Goal: Information Seeking & Learning: Learn about a topic

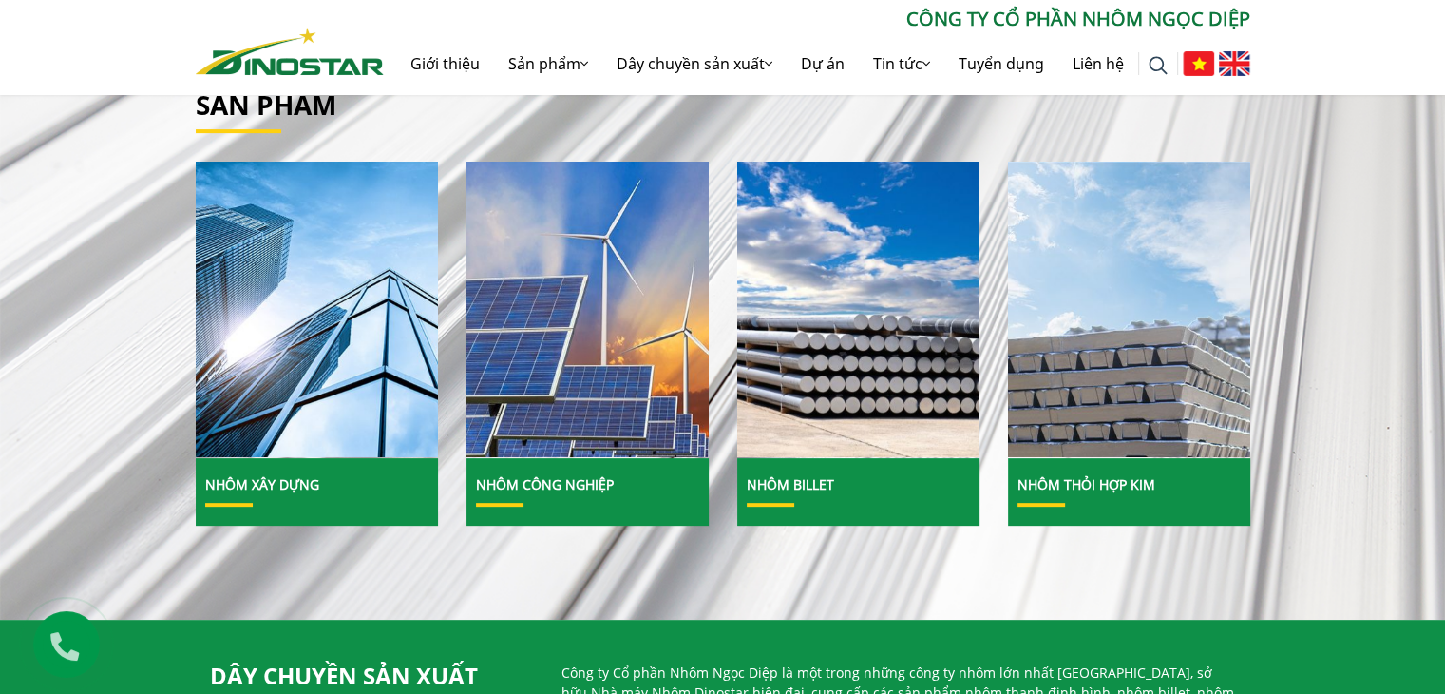
scroll to position [665, 0]
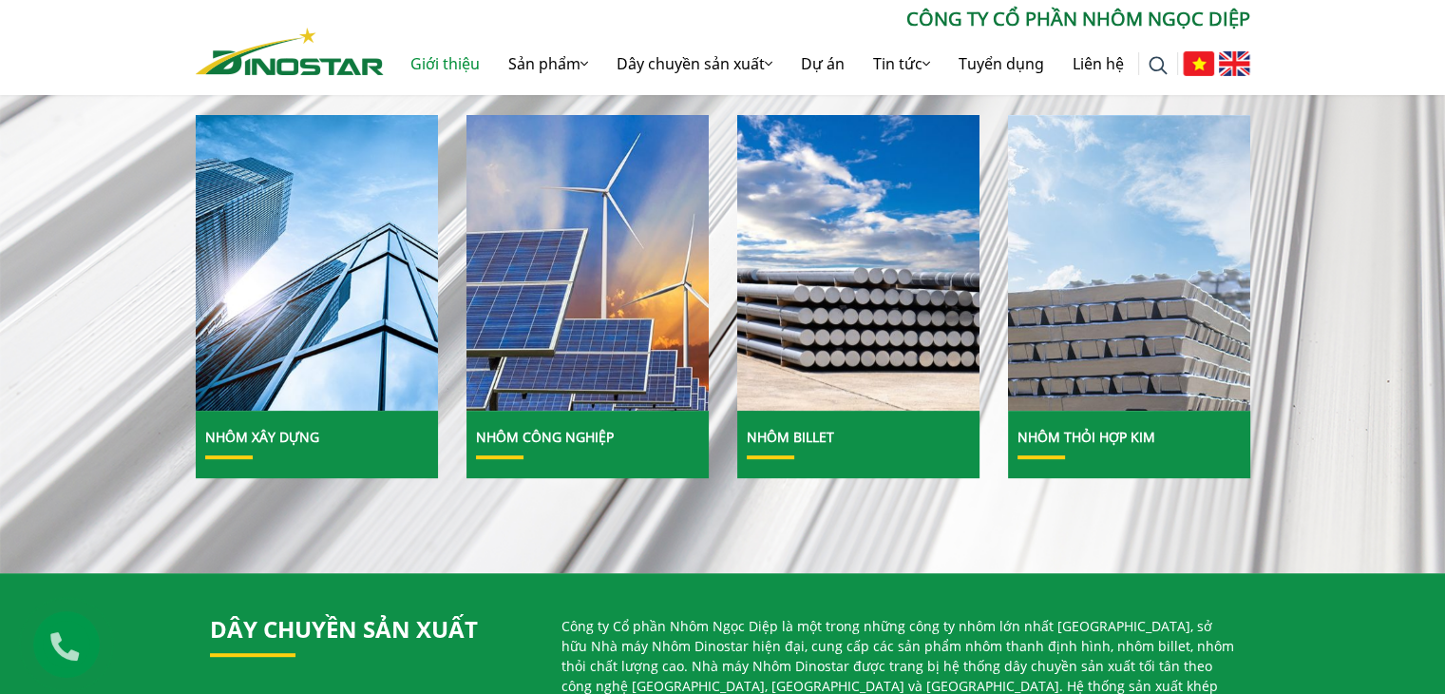
click at [487, 69] on link "Giới thiệu" at bounding box center [445, 63] width 98 height 61
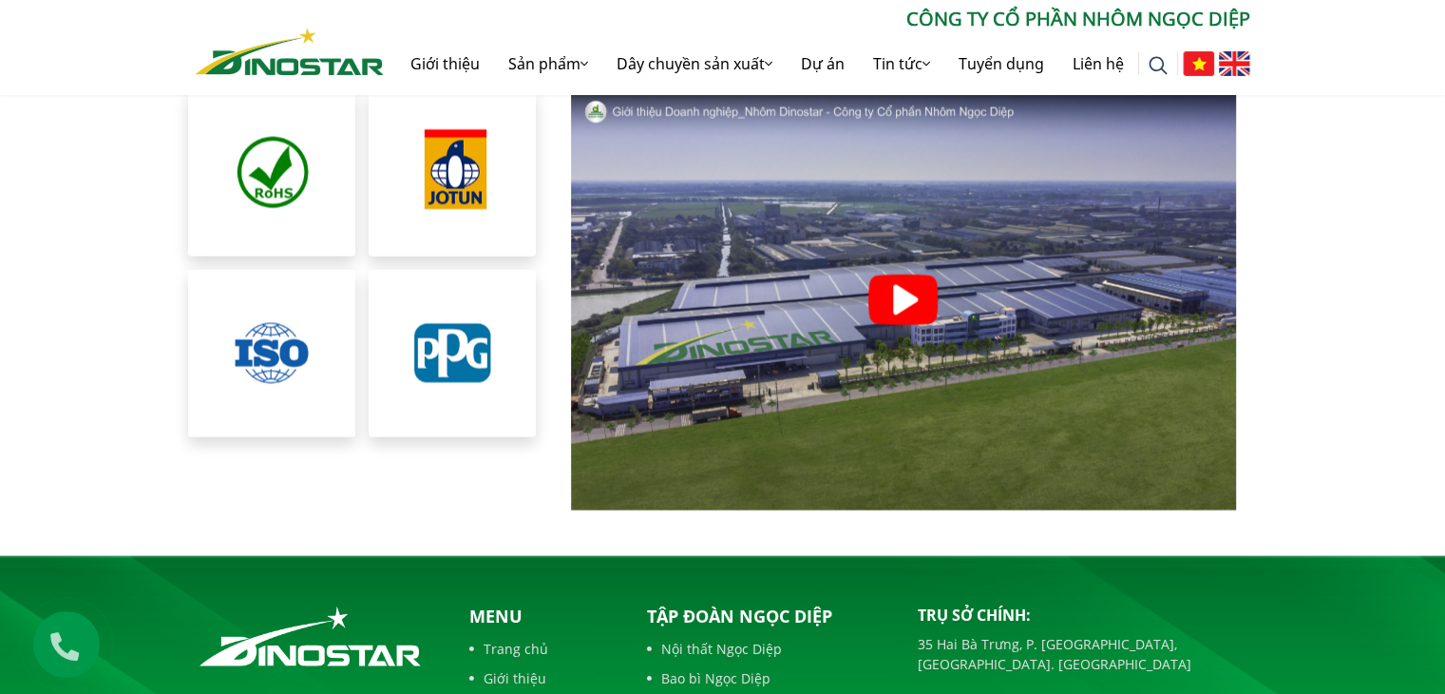
scroll to position [4086, 0]
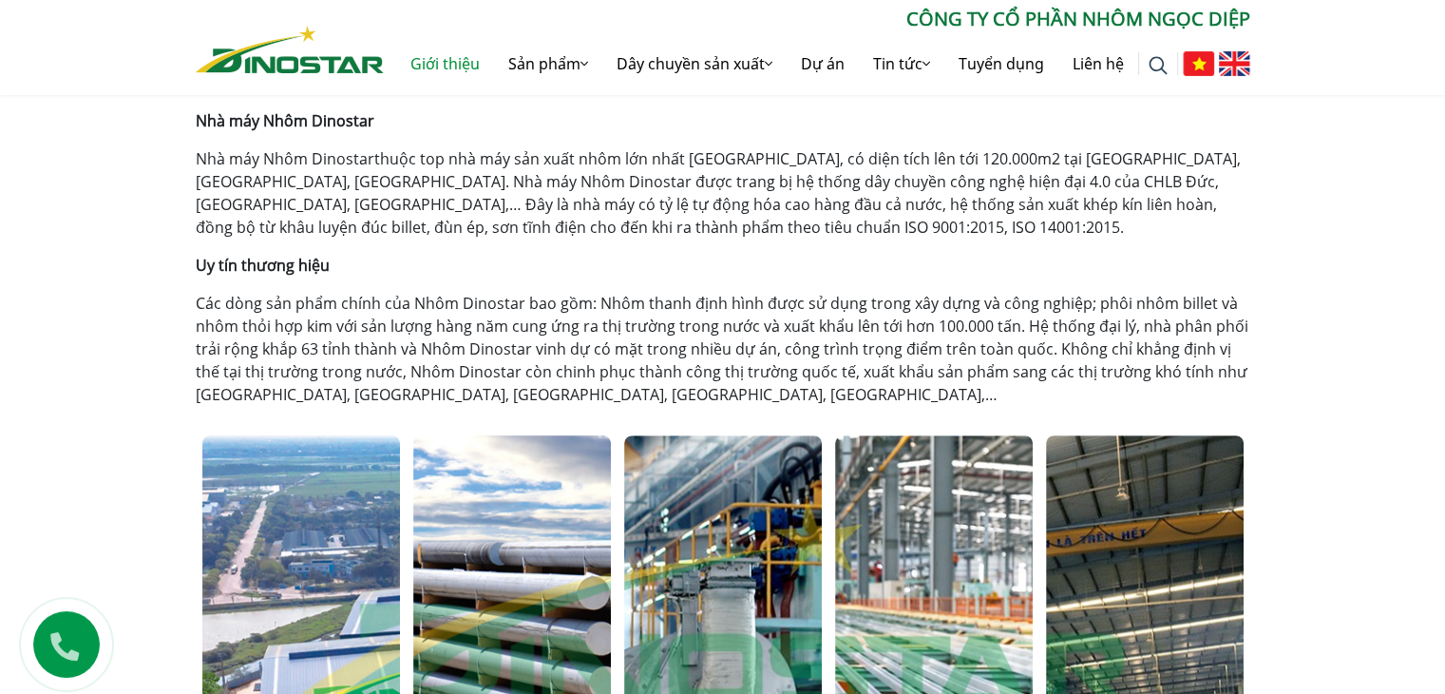
scroll to position [570, 0]
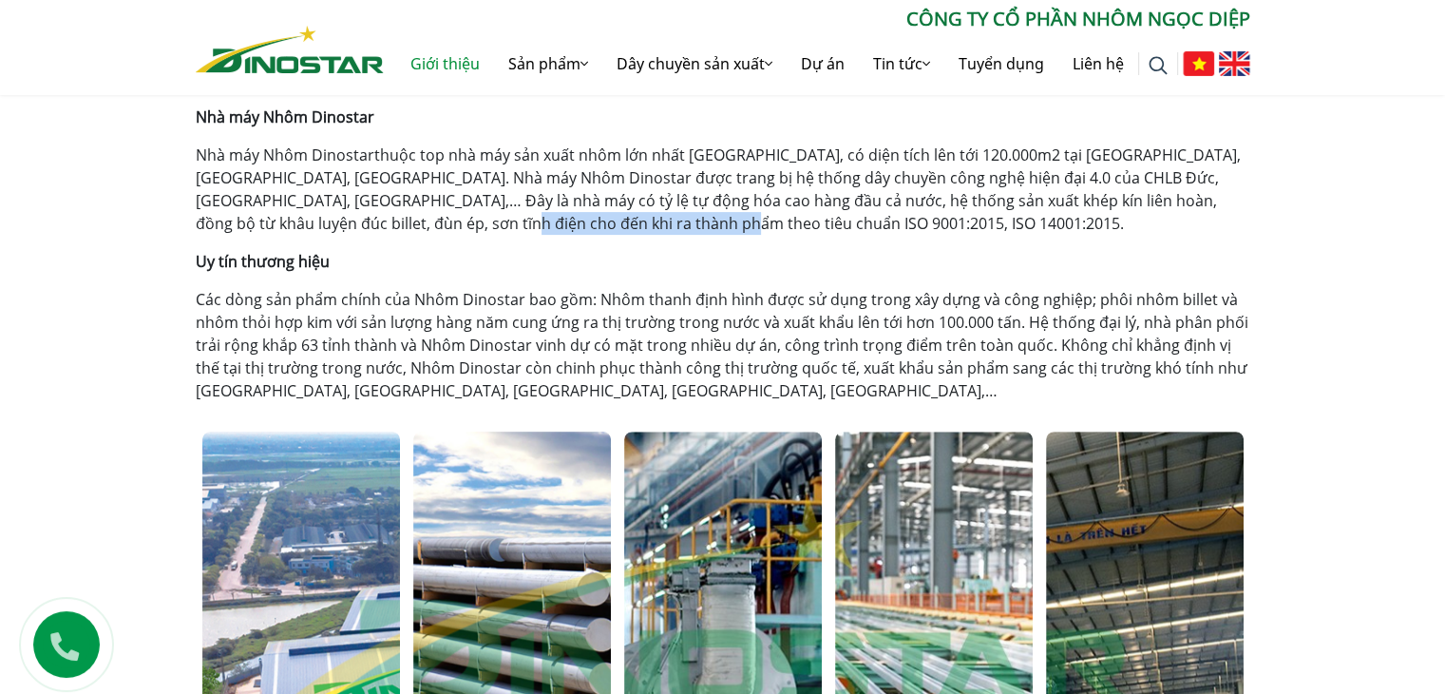
drag, startPoint x: 353, startPoint y: 220, endPoint x: 634, endPoint y: 224, distance: 280.3
click at [634, 224] on p "Nhà máy Nhôm Dinostar thuộc top nhà máy sản xuất nhôm lớn nhất Việt Nam, có diệ…" at bounding box center [723, 188] width 1055 height 91
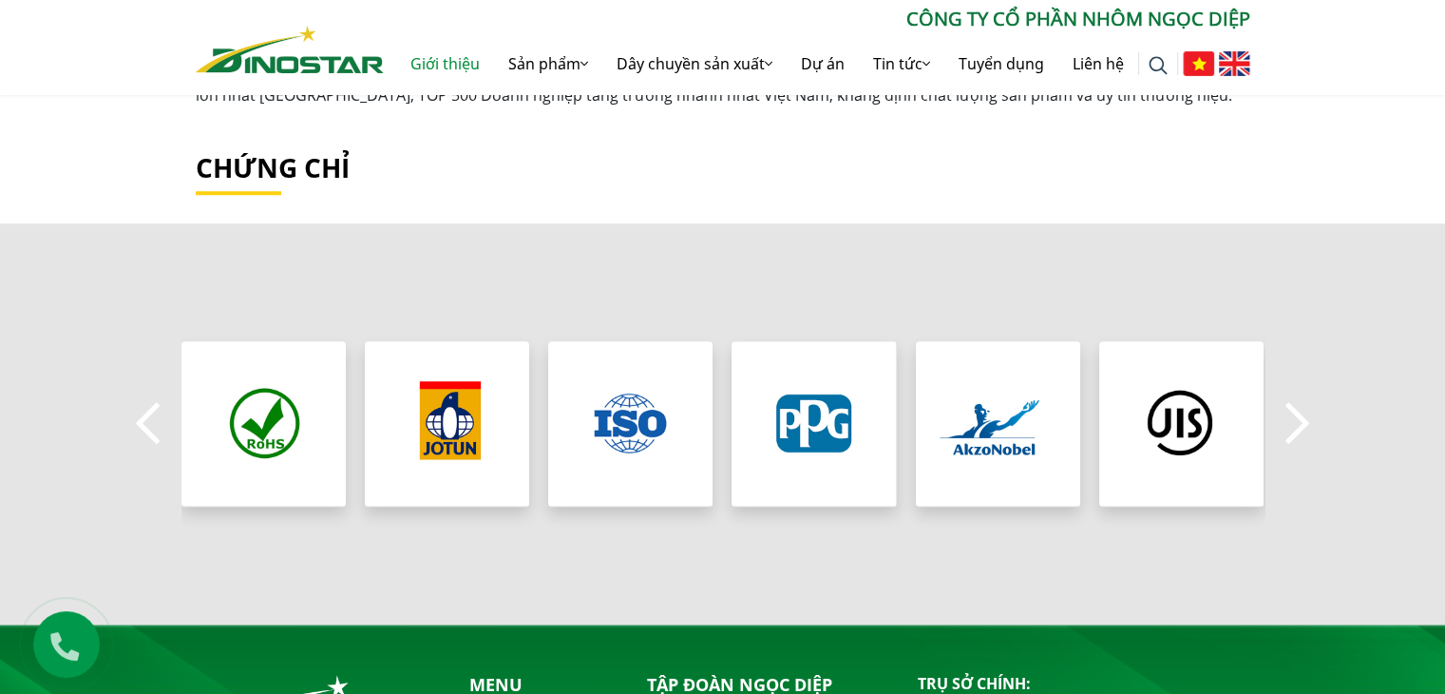
scroll to position [1615, 0]
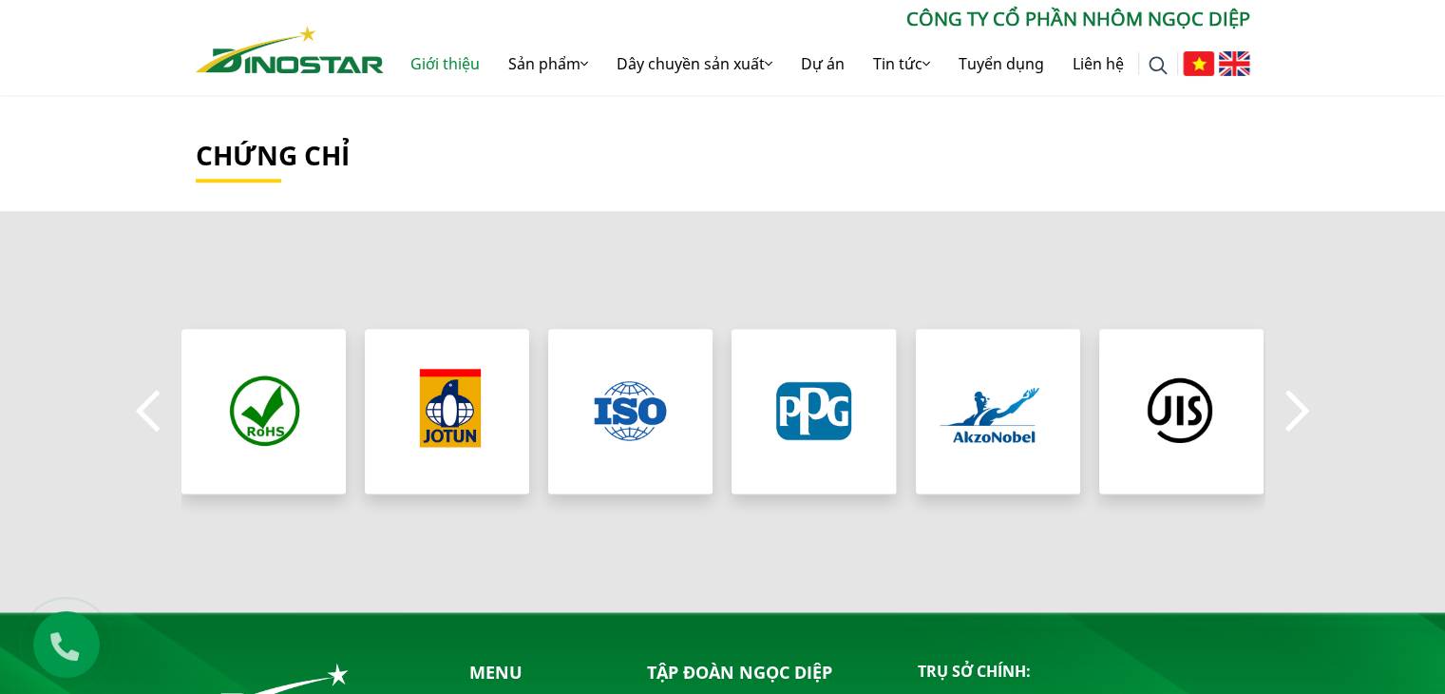
click at [1300, 408] on button "Next" at bounding box center [1298, 411] width 38 height 67
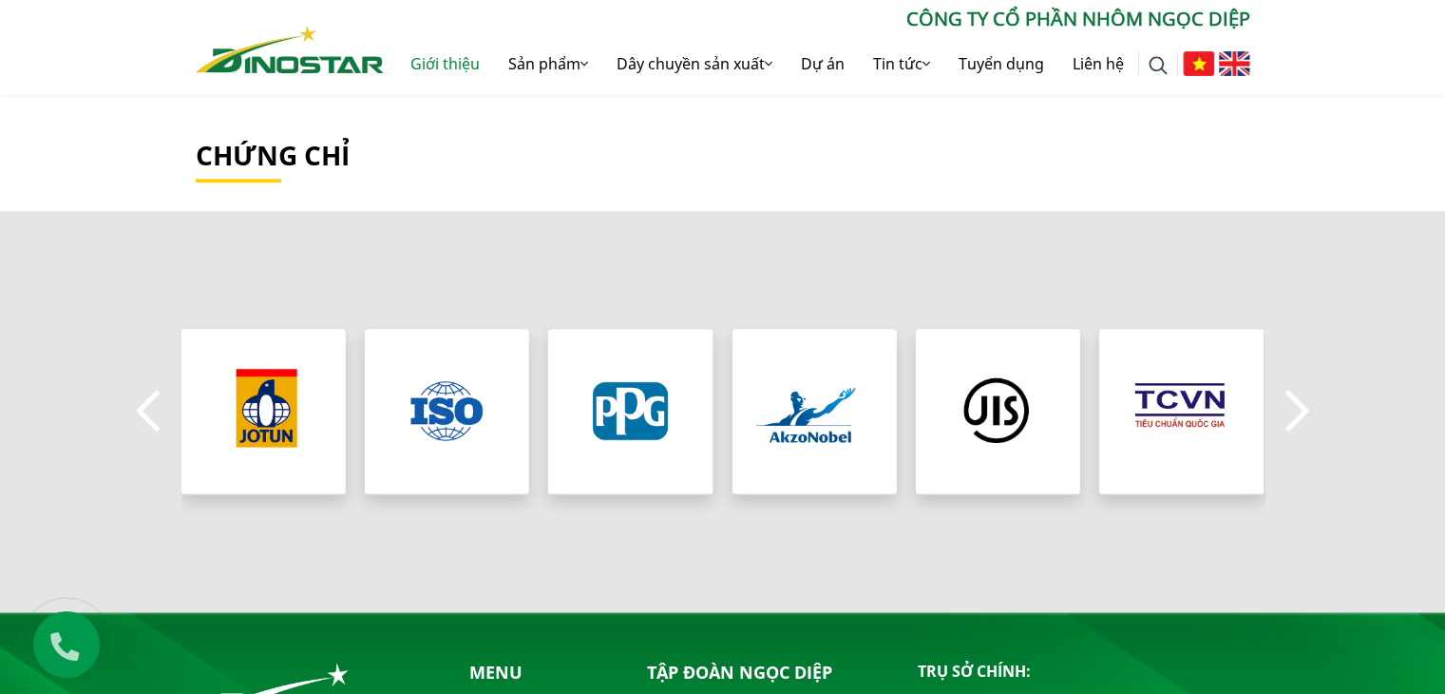
click at [1300, 408] on button "Next" at bounding box center [1298, 411] width 38 height 67
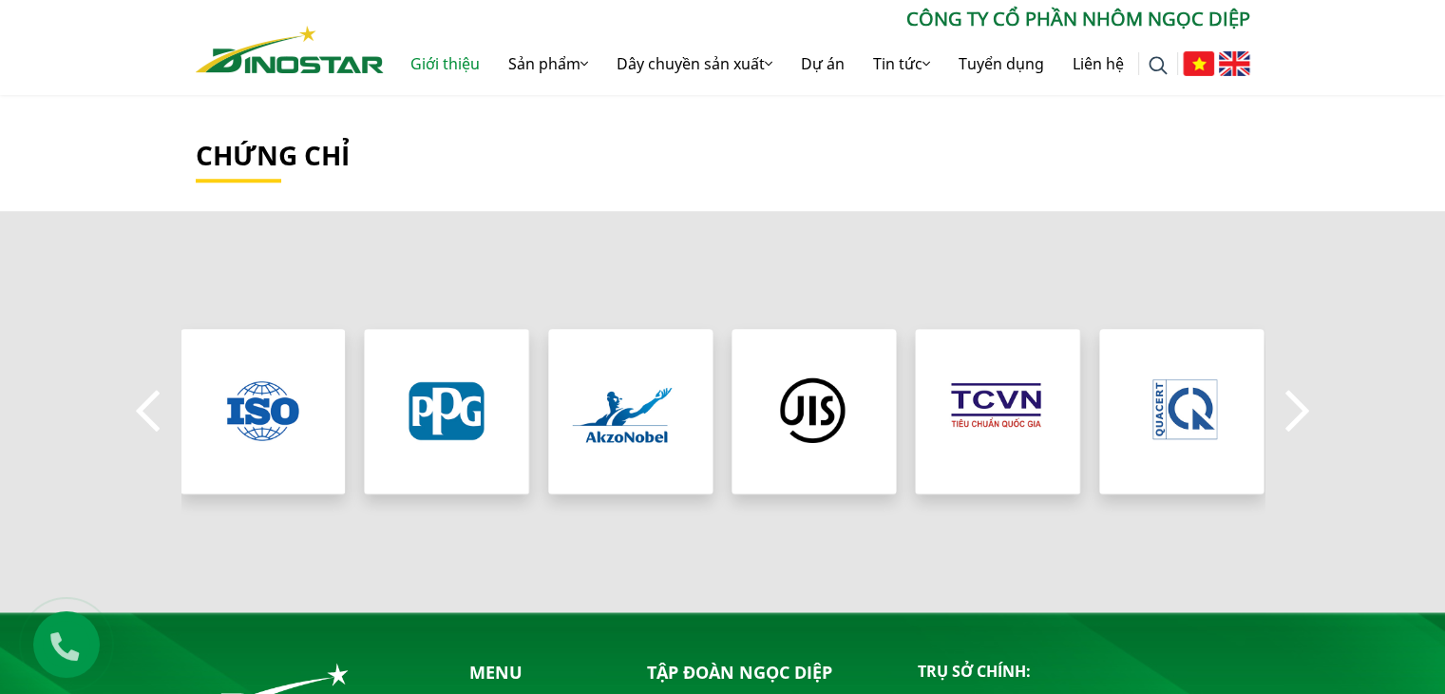
click at [1300, 408] on button "Next" at bounding box center [1298, 411] width 38 height 67
click at [143, 415] on button "Previous" at bounding box center [148, 411] width 38 height 67
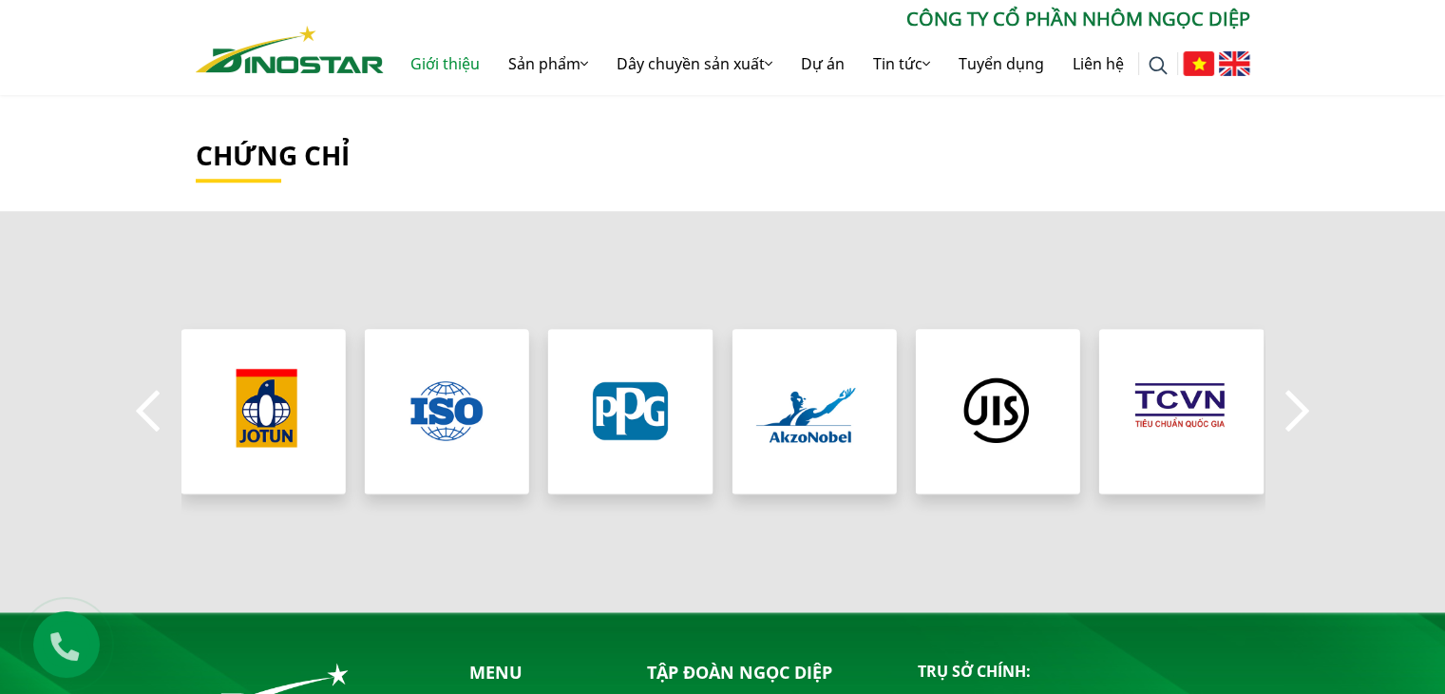
click at [143, 415] on button "Previous" at bounding box center [148, 411] width 38 height 67
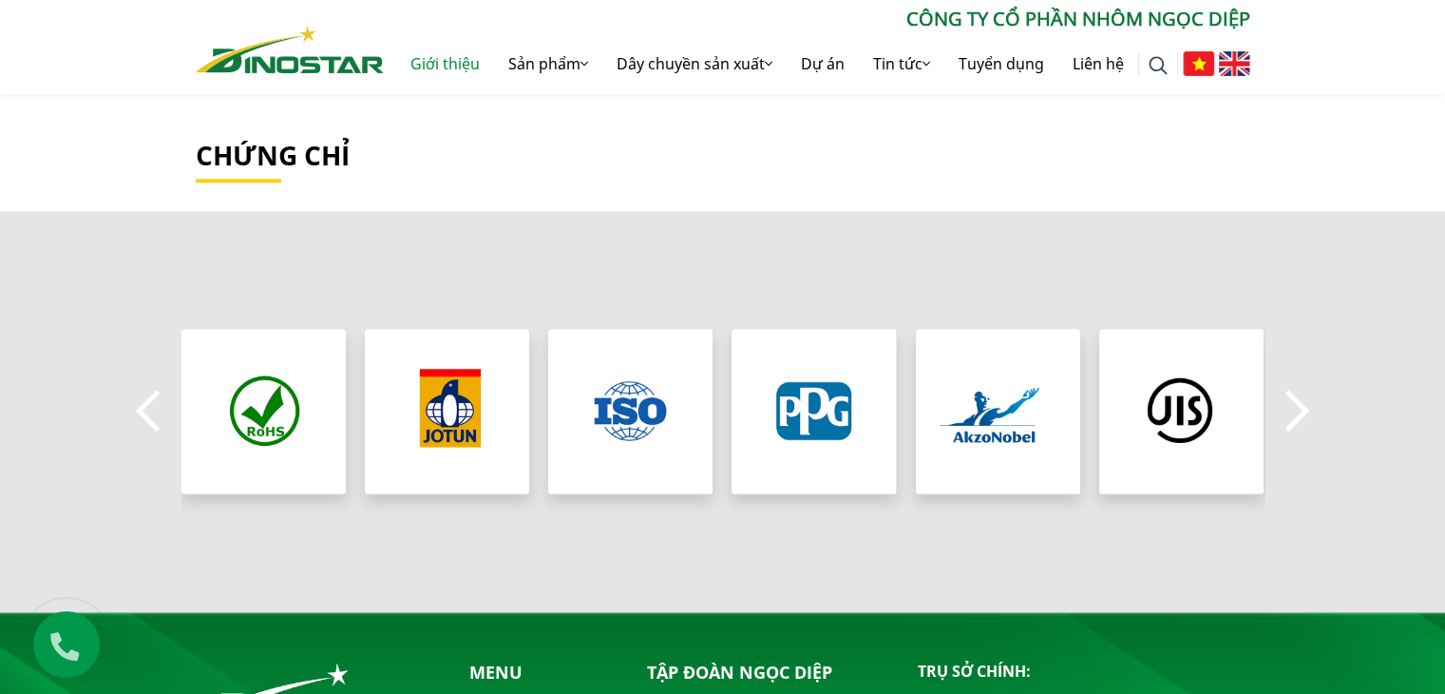
click at [143, 415] on button "Previous" at bounding box center [148, 411] width 38 height 67
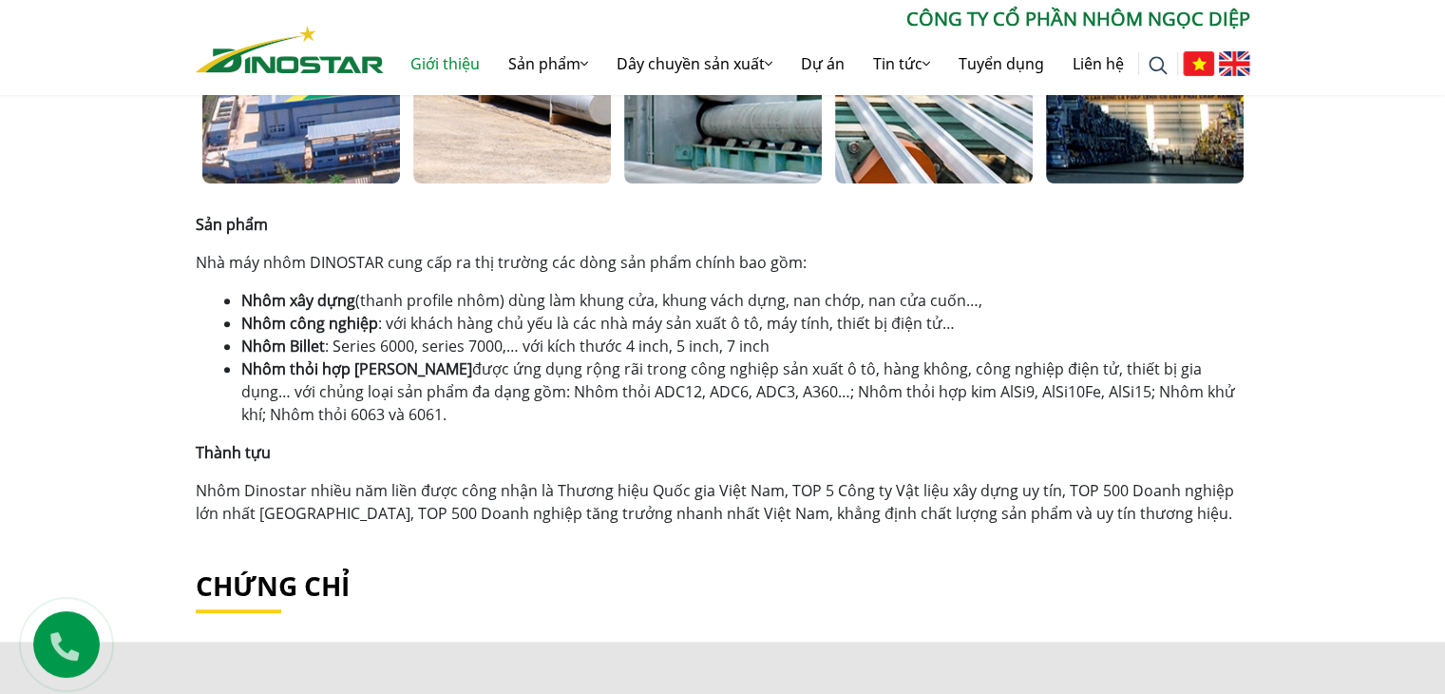
scroll to position [1140, 0]
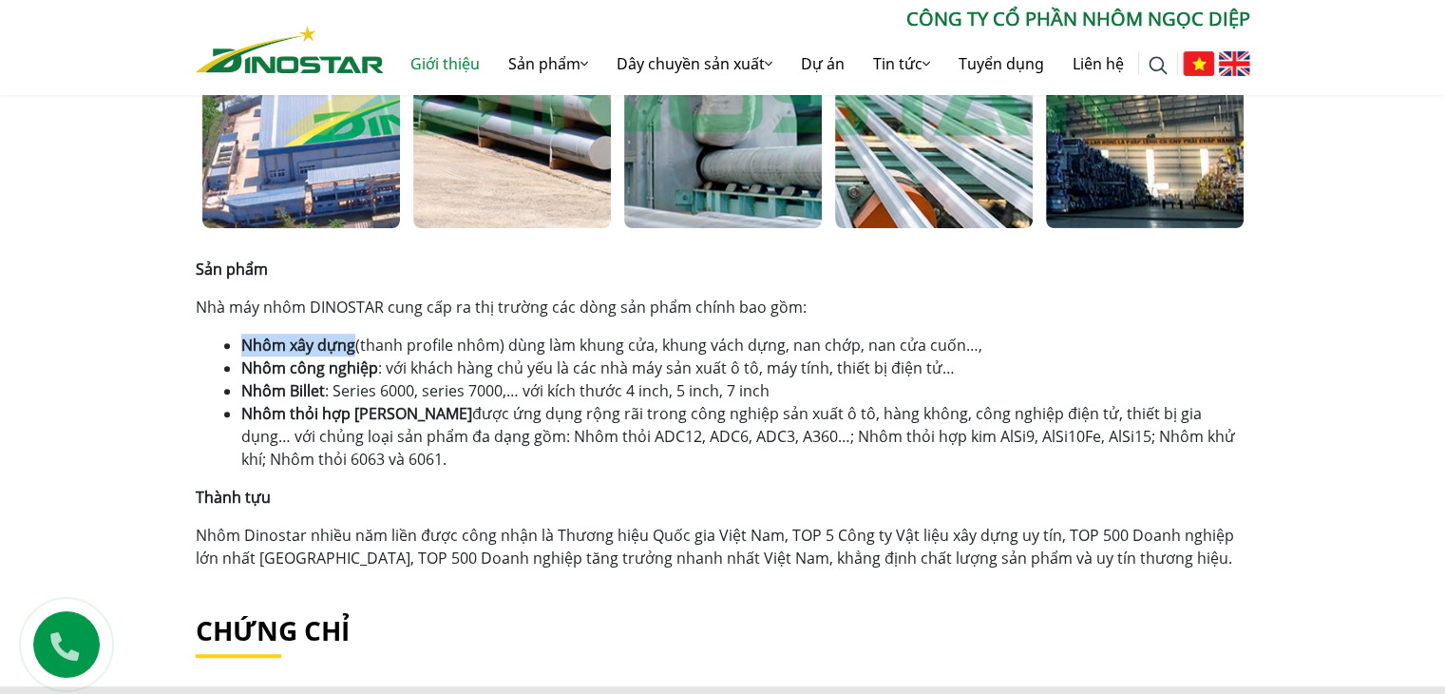
drag, startPoint x: 240, startPoint y: 339, endPoint x: 353, endPoint y: 345, distance: 113.2
click at [353, 345] on li "Nhôm xây dựng (thanh profile nhôm) dùng làm khung cửa, khung vách dựng, nan chớ…" at bounding box center [745, 345] width 1009 height 23
drag, startPoint x: 247, startPoint y: 369, endPoint x: 384, endPoint y: 375, distance: 137.0
click at [384, 375] on li "Nhôm công nghiệp : với khách hàng chủ yếu là các nhà máy sản xuất ô tô, máy tín…" at bounding box center [745, 367] width 1009 height 23
click at [241, 356] on li "Nhôm công nghiệp : với khách hàng chủ yếu là các nhà máy sản xuất ô tô, máy tín…" at bounding box center [745, 367] width 1009 height 23
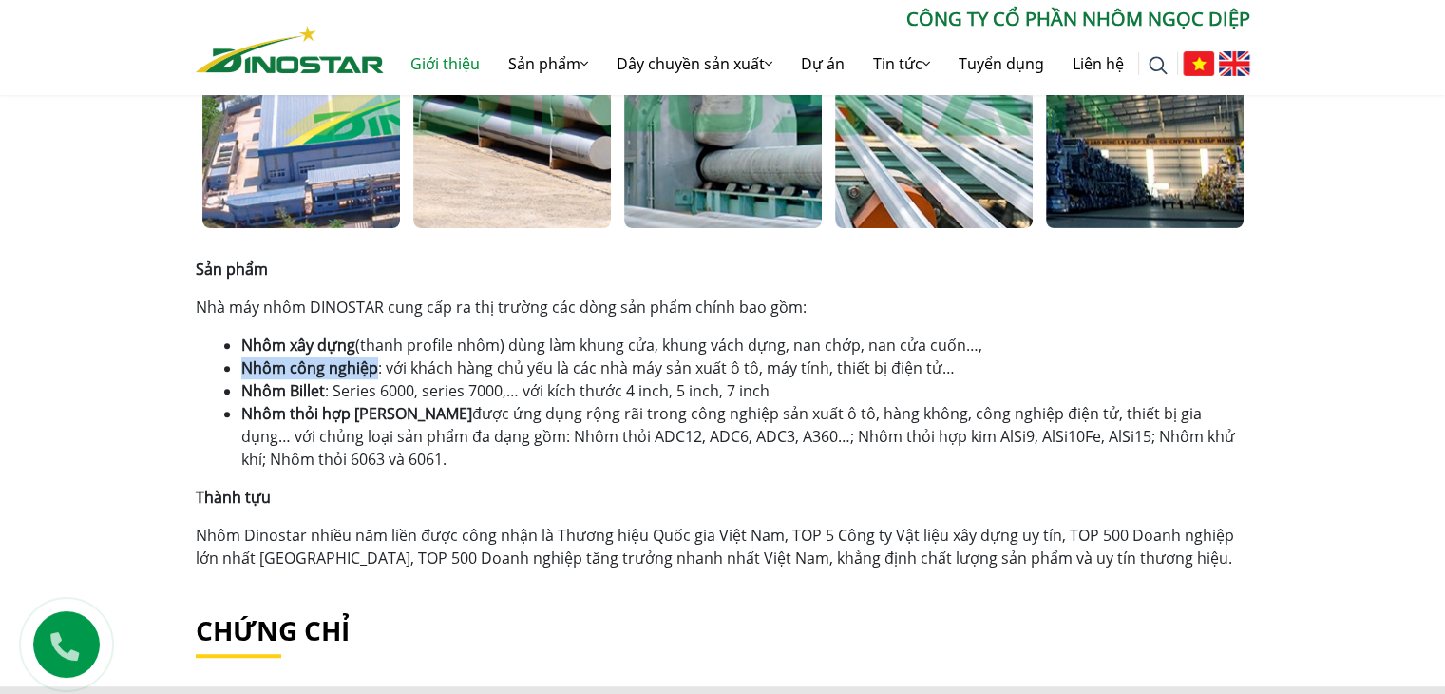
drag, startPoint x: 240, startPoint y: 372, endPoint x: 372, endPoint y: 377, distance: 131.3
click at [372, 377] on li "Nhôm công nghiệp : với khách hàng chủ yếu là các nhà máy sản xuất ô tô, máy tín…" at bounding box center [745, 367] width 1009 height 23
drag, startPoint x: 241, startPoint y: 390, endPoint x: 323, endPoint y: 395, distance: 81.9
click at [323, 395] on strong "Nhôm Billet" at bounding box center [283, 390] width 84 height 21
click at [429, 480] on div "Sản phẩm Nhà máy nhôm DINOSTAR cung cấp ra thị trường các dòng sản phẩm chính b…" at bounding box center [723, 414] width 1055 height 312
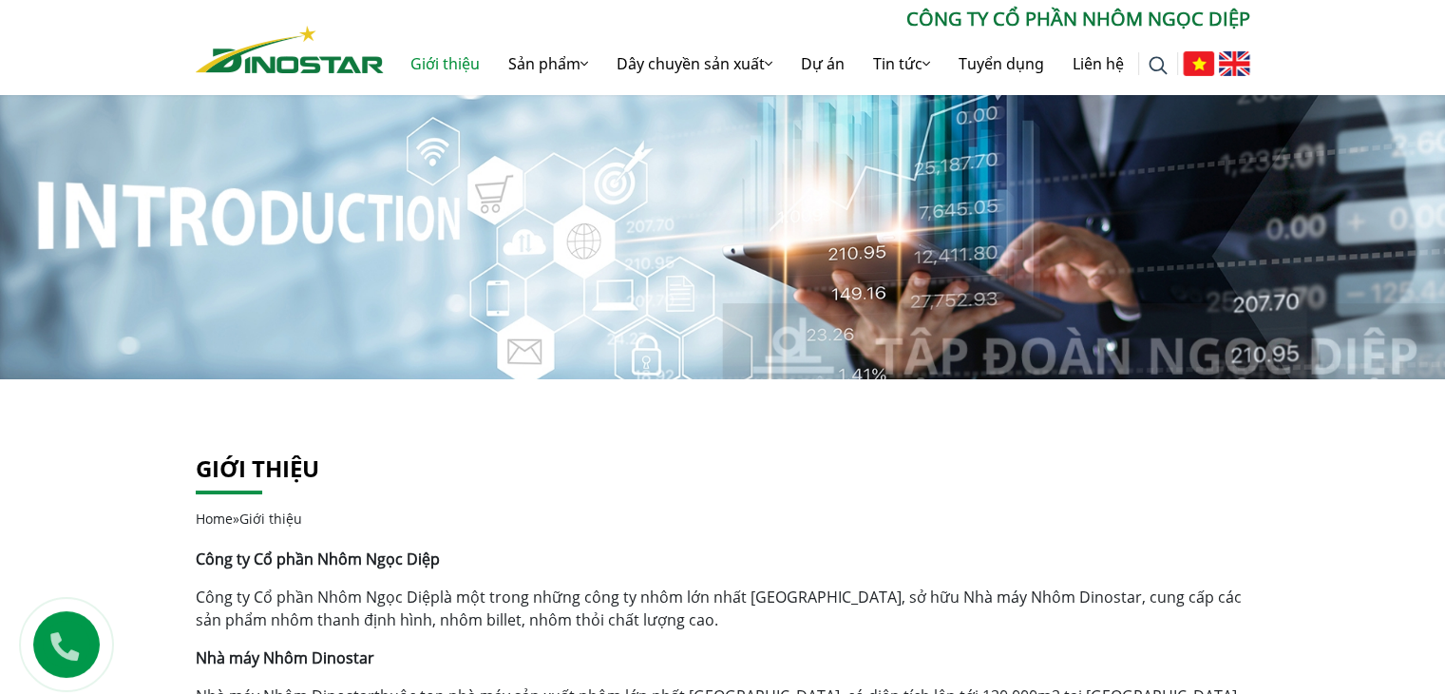
scroll to position [0, 0]
